Goal: Task Accomplishment & Management: Manage account settings

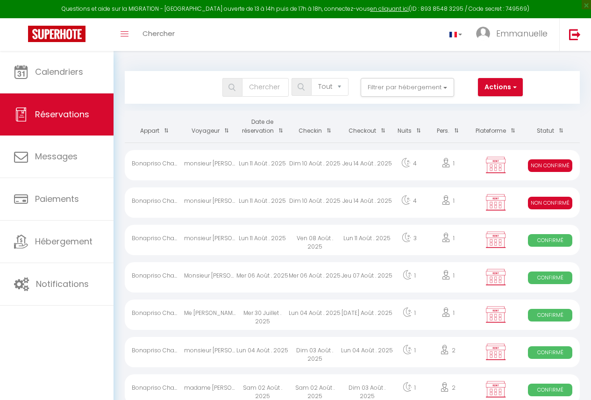
select select "not_cancelled"
click at [387, 200] on div "Jeu 14 Août . 2025" at bounding box center [367, 202] width 52 height 30
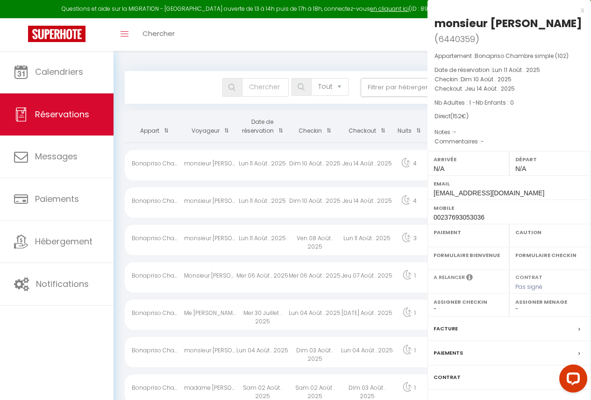
select select "KO"
select select "0"
select select "1"
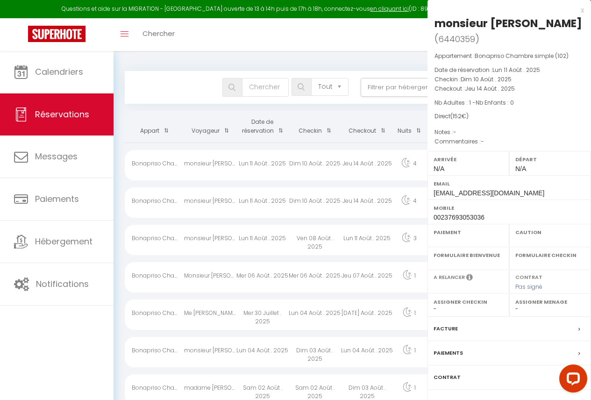
select select
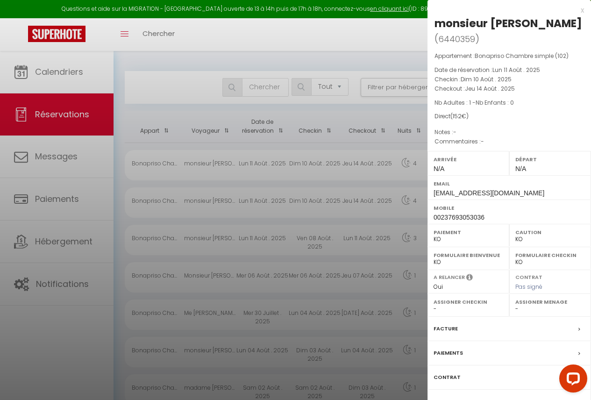
click at [476, 341] on div "Paiements" at bounding box center [510, 353] width 164 height 24
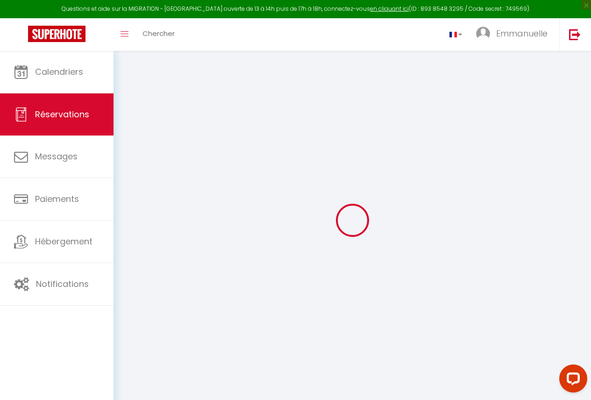
select select
checkbox input "false"
select select
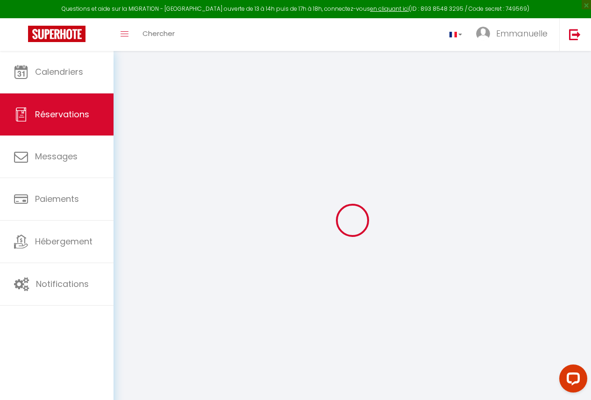
checkbox input "false"
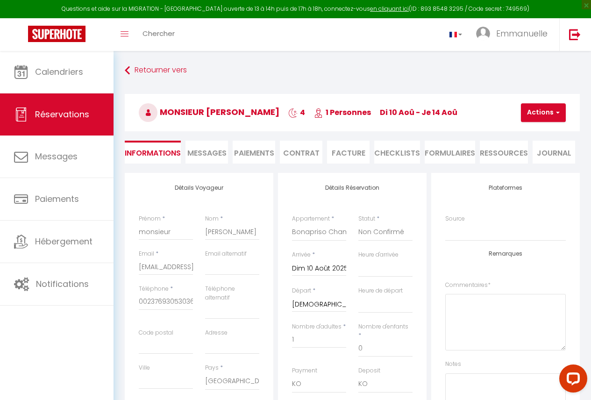
select select
checkbox input "false"
select select
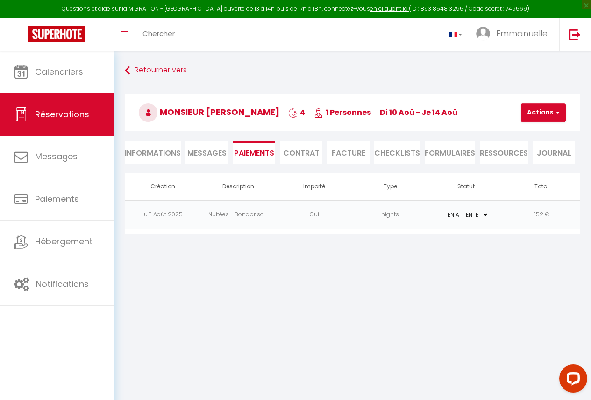
select select
click at [148, 157] on li "Informations" at bounding box center [153, 152] width 56 height 23
select select
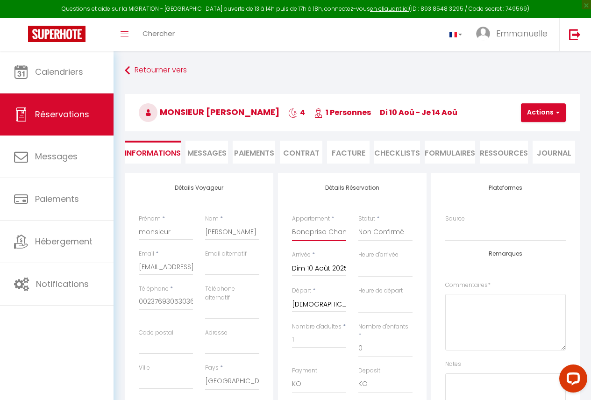
click at [321, 227] on select "Bonapriso Appartement 2 chambres (201) Bonapriso Appartement 1 chambre (202) Bo…" at bounding box center [319, 232] width 54 height 18
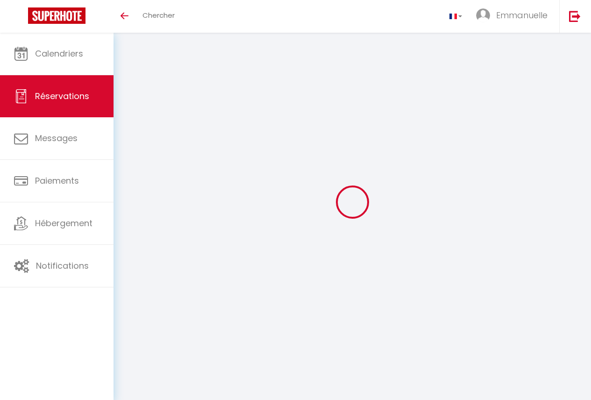
click at [80, 101] on span "Réservations" at bounding box center [62, 96] width 54 height 12
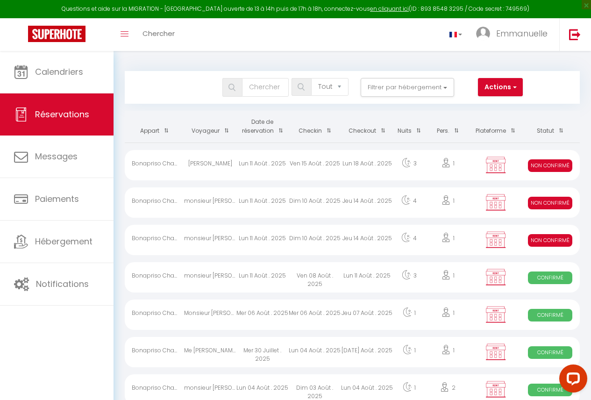
click at [356, 194] on div "Jeu 14 Août . 2025" at bounding box center [367, 202] width 52 height 30
select select "KO"
select select "0"
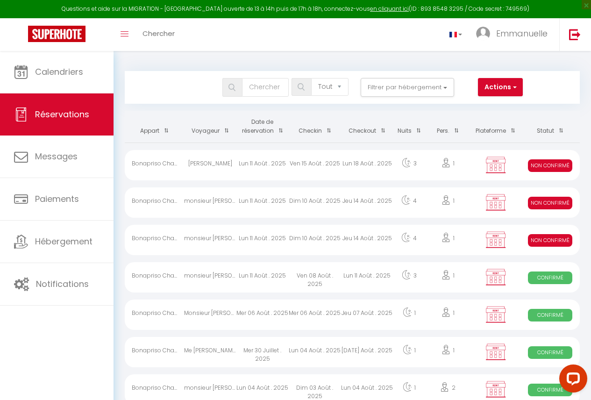
select select "1"
select select
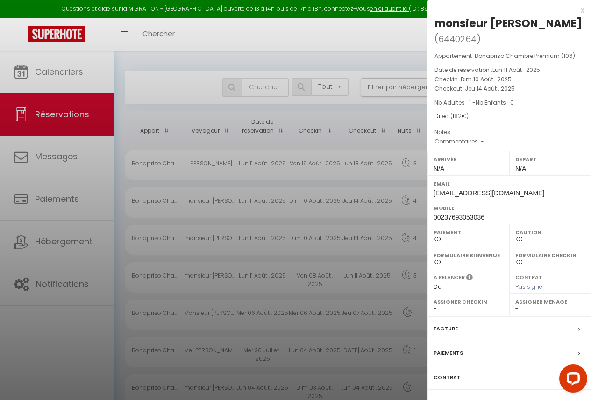
click at [462, 348] on label "Paiements" at bounding box center [448, 353] width 29 height 10
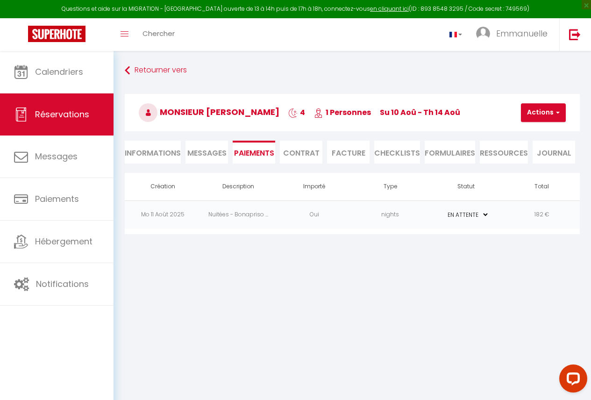
drag, startPoint x: 471, startPoint y: 208, endPoint x: 468, endPoint y: 213, distance: 6.3
click at [470, 208] on td "PAYÉ EN ATTENTE" at bounding box center [466, 215] width 76 height 29
click at [467, 218] on select "PAYÉ EN ATTENTE" at bounding box center [466, 214] width 47 height 9
click at [443, 210] on select "PAYÉ EN ATTENTE" at bounding box center [466, 214] width 47 height 9
click at [461, 213] on select "PAYÉ EN ATTENTE" at bounding box center [466, 214] width 47 height 9
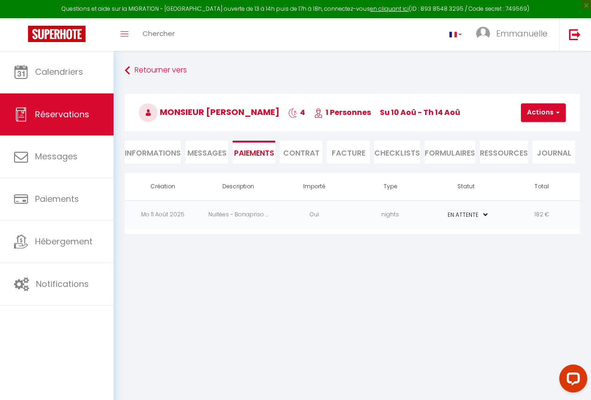
select select "1"
click at [443, 210] on select "PAYÉ EN ATTENTE" at bounding box center [466, 214] width 47 height 9
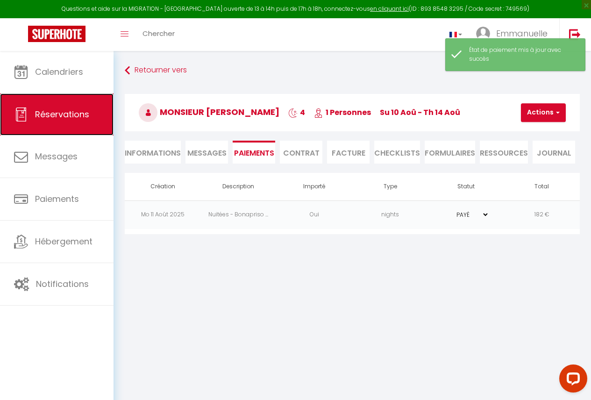
click at [73, 117] on span "Réservations" at bounding box center [62, 114] width 54 height 12
